Goal: Task Accomplishment & Management: Manage account settings

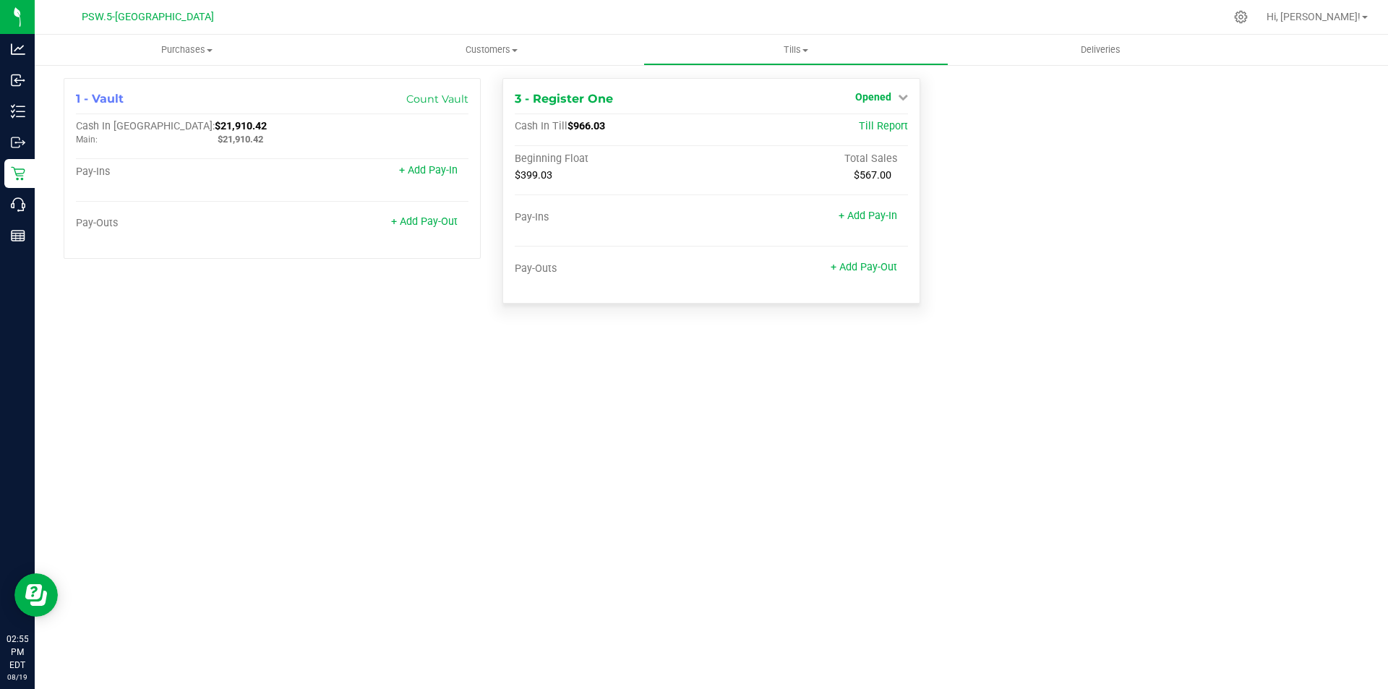
click at [906, 98] on icon at bounding box center [903, 97] width 10 height 10
click at [884, 129] on link "Close Till" at bounding box center [874, 127] width 39 height 12
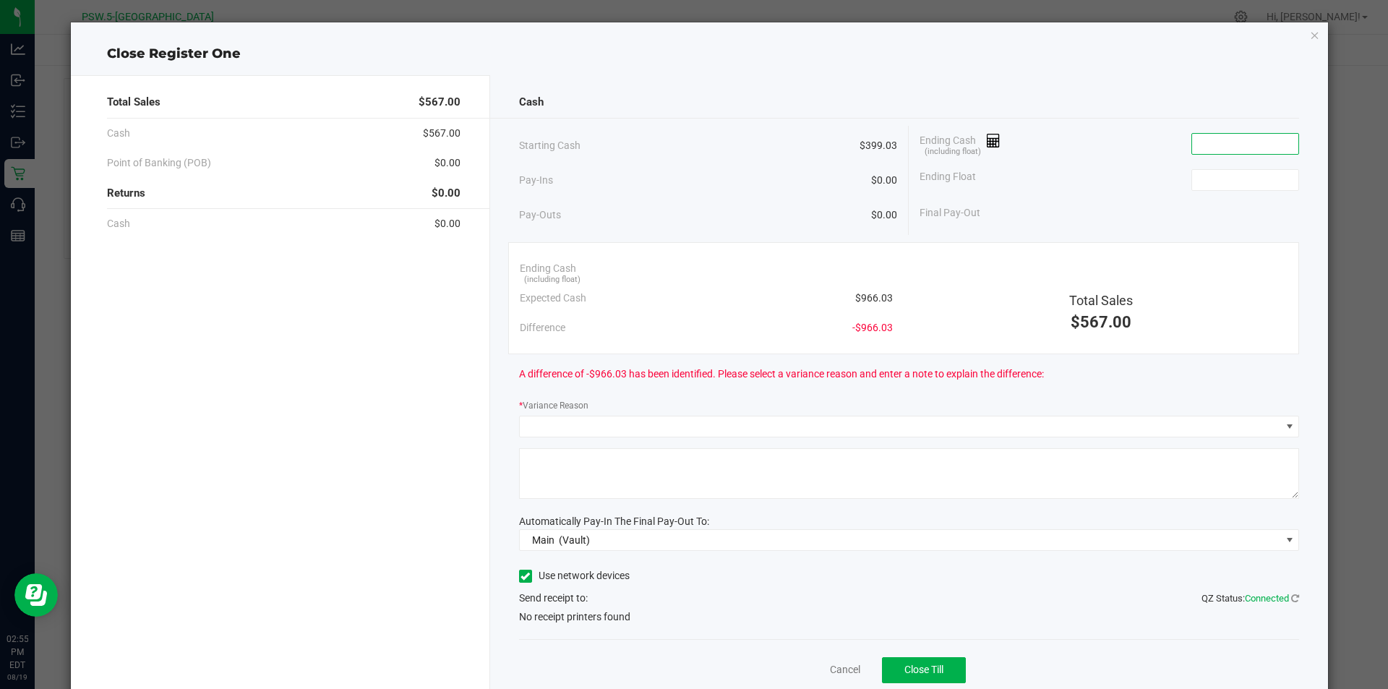
click at [1216, 146] on input at bounding box center [1245, 144] width 106 height 20
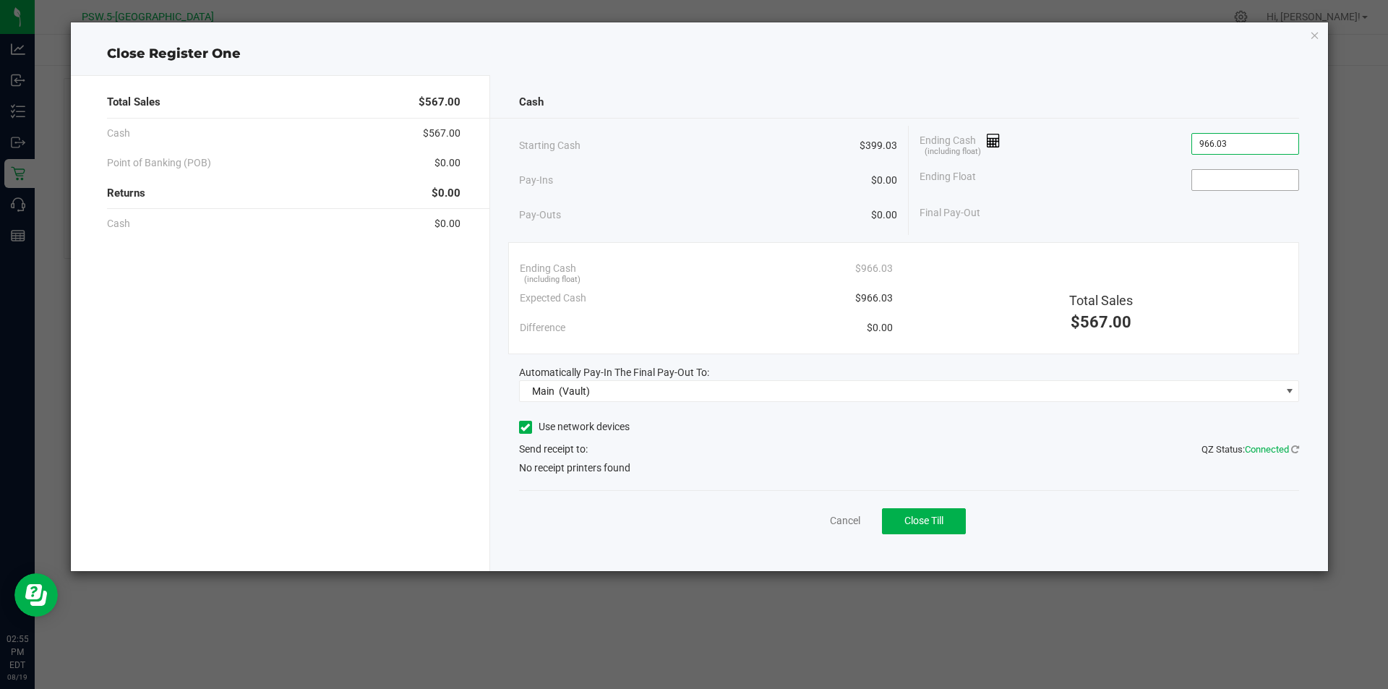
type input "$966.03"
click at [1245, 181] on input at bounding box center [1245, 180] width 106 height 20
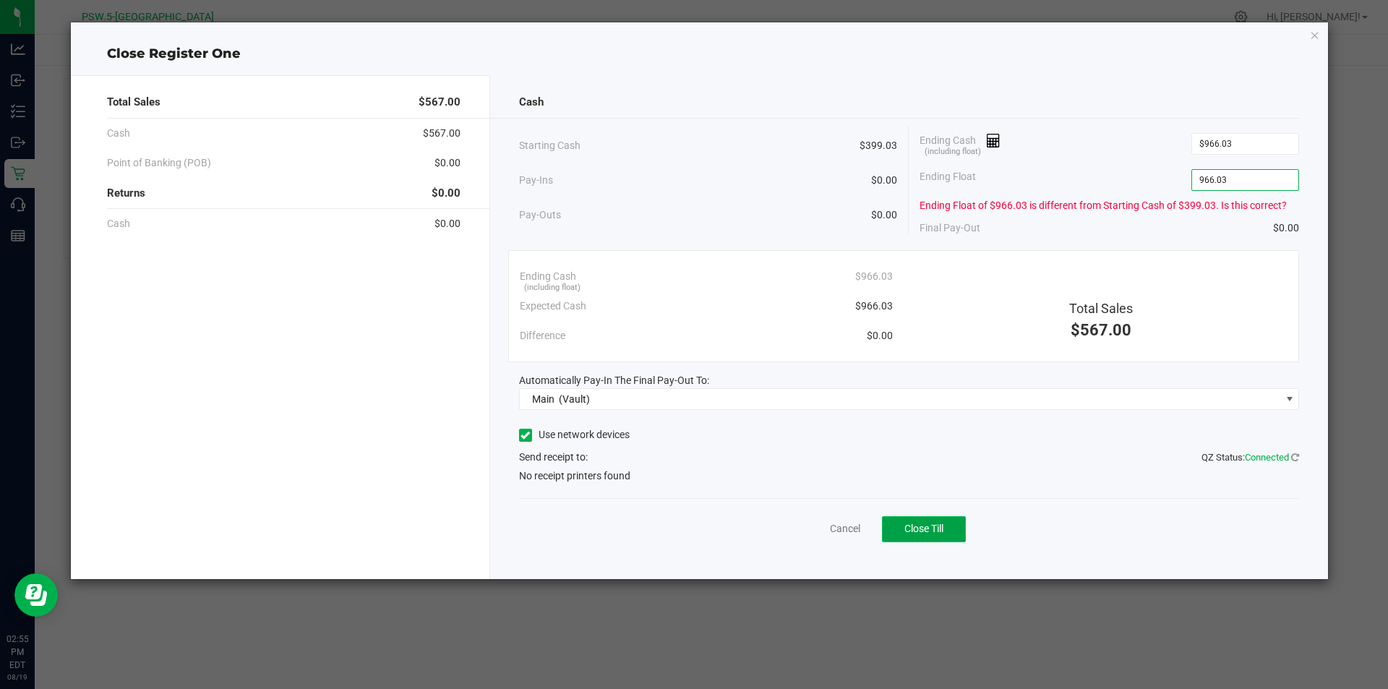
type input "$966.03"
click at [933, 533] on span "Close Till" at bounding box center [923, 529] width 39 height 12
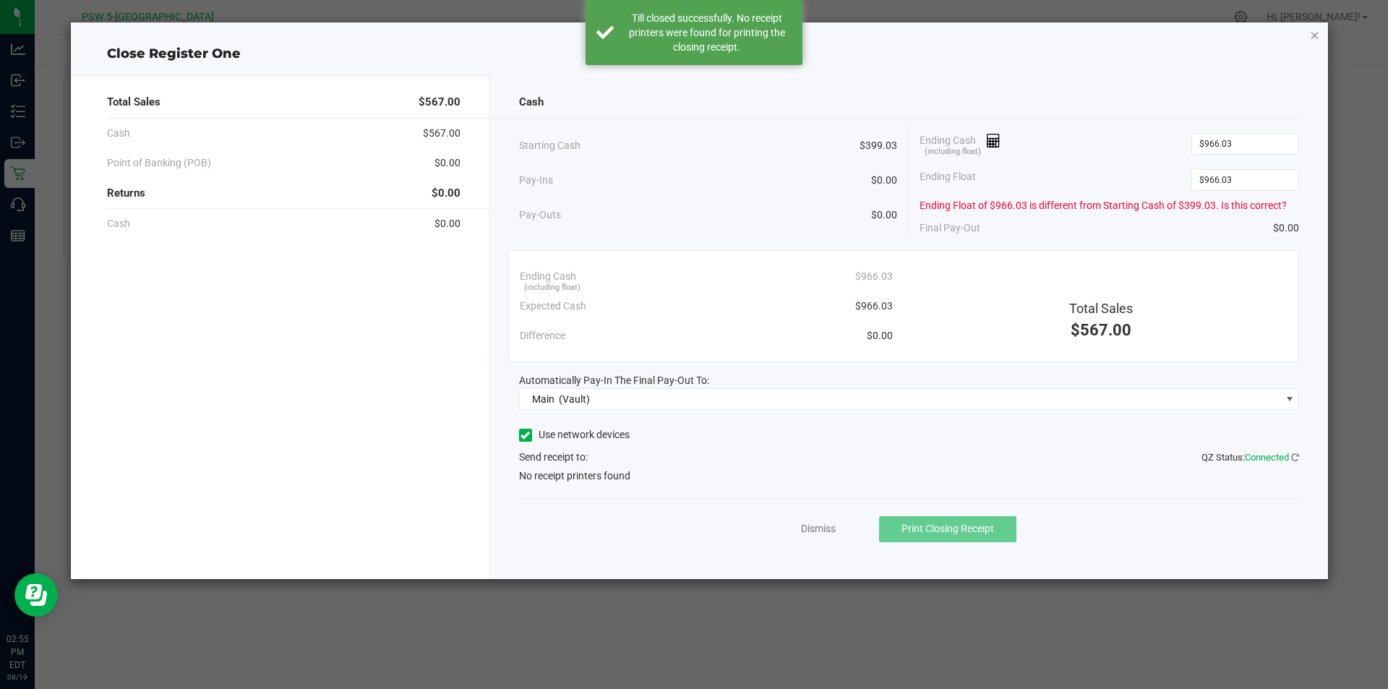
click at [1315, 33] on icon "button" at bounding box center [1315, 34] width 10 height 17
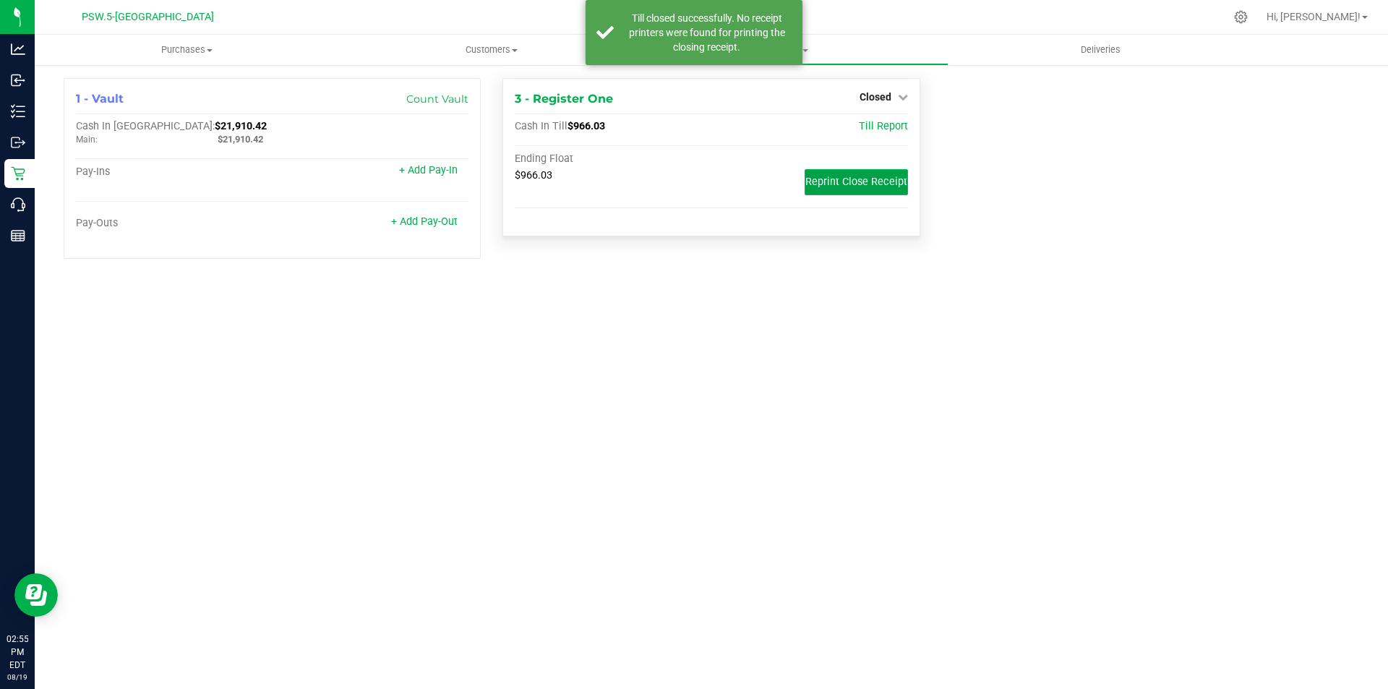
click at [871, 181] on span "Reprint Close Receipt" at bounding box center [856, 182] width 102 height 12
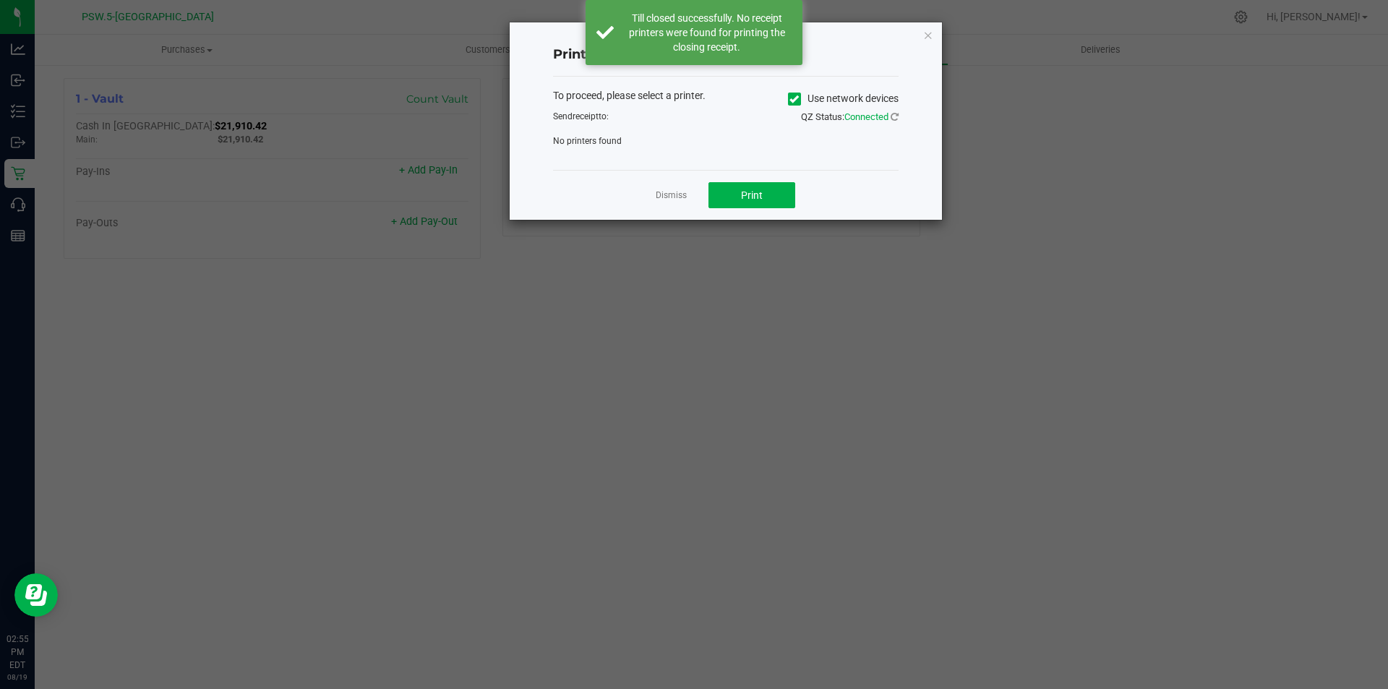
click at [793, 99] on icon at bounding box center [793, 99] width 9 height 0
click at [0, 0] on input "Use network devices" at bounding box center [0, 0] width 0 height 0
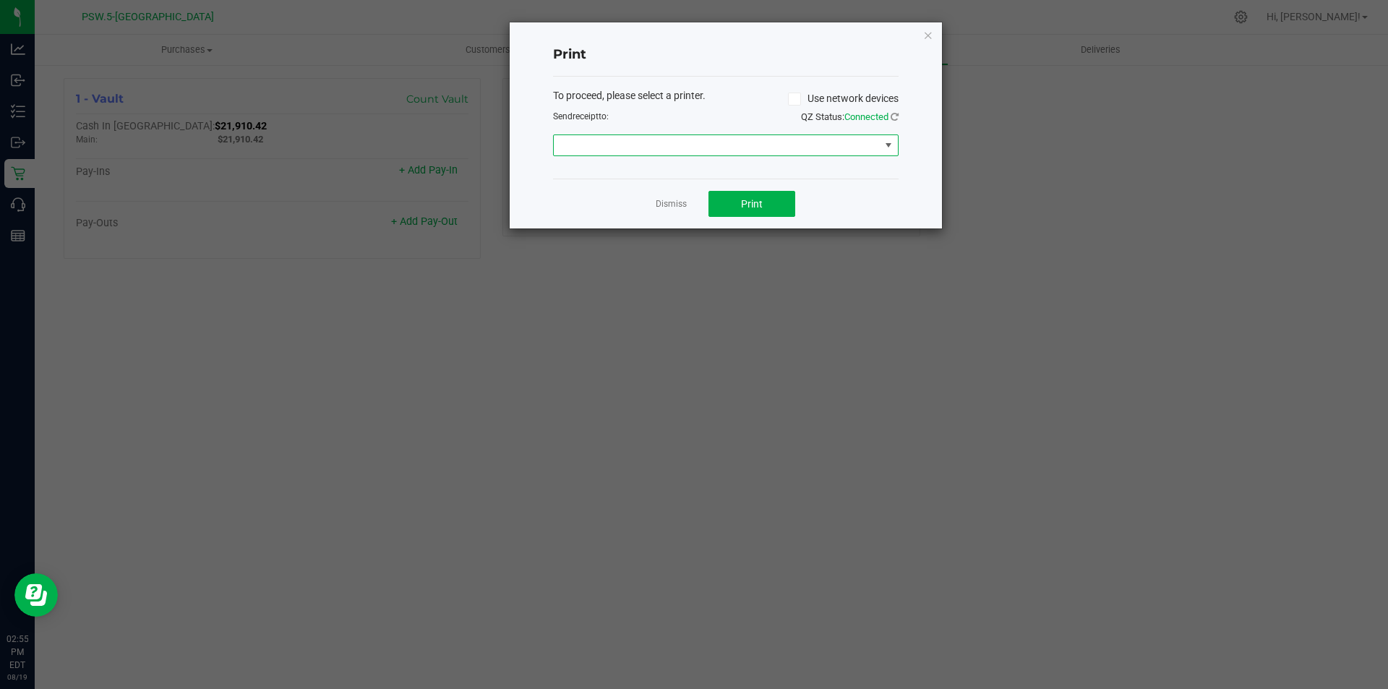
click at [759, 146] on span at bounding box center [717, 145] width 326 height 20
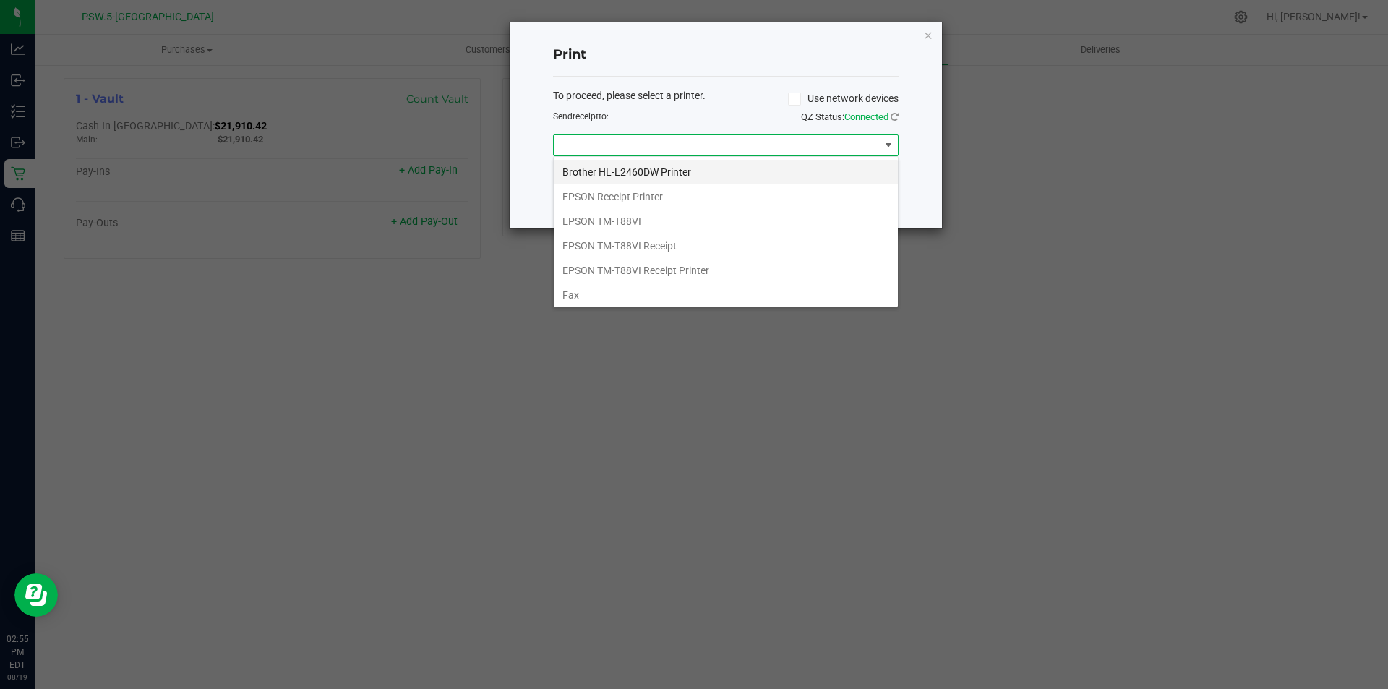
scroll to position [22, 345]
click at [624, 219] on TM-T88VI "EPSON TM-T88VI" at bounding box center [726, 221] width 344 height 25
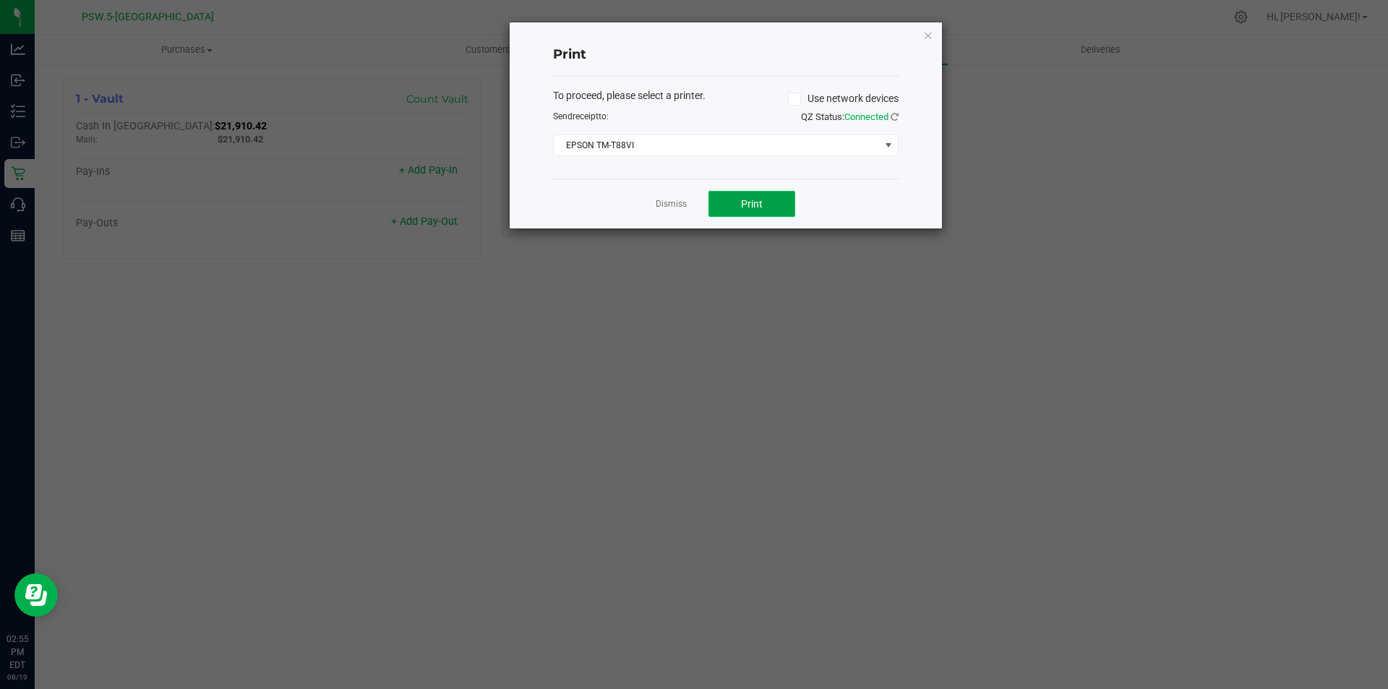
click at [759, 206] on span "Print" at bounding box center [752, 204] width 22 height 12
drag, startPoint x: 928, startPoint y: 33, endPoint x: 573, endPoint y: 2, distance: 356.2
click at [923, 28] on icon "button" at bounding box center [928, 34] width 10 height 17
